Goal: Find specific page/section: Find specific page/section

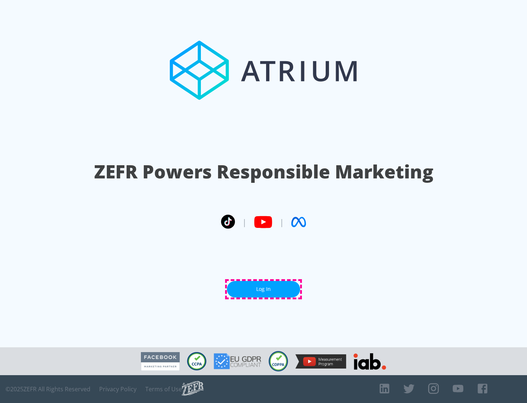
click at [264, 289] on link "Log In" at bounding box center [263, 289] width 73 height 16
